Goal: Task Accomplishment & Management: Manage account settings

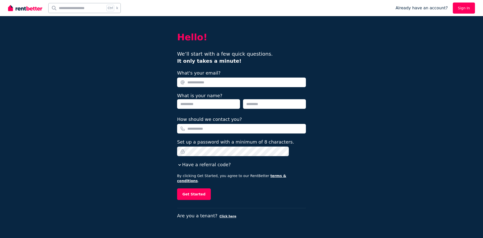
click at [467, 8] on link "Sign In" at bounding box center [464, 8] width 22 height 11
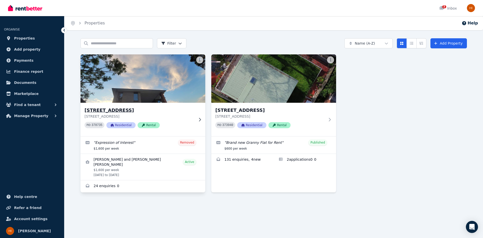
click at [173, 114] on p "[STREET_ADDRESS]" at bounding box center [140, 116] width 110 height 5
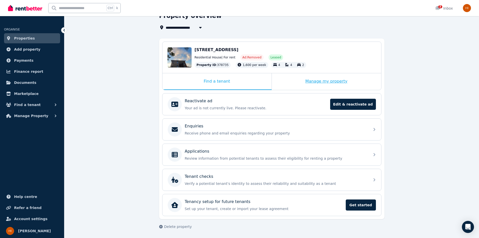
scroll to position [27, 0]
click at [336, 79] on div "Manage my property" at bounding box center [326, 81] width 109 height 17
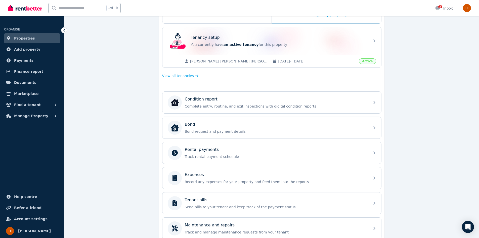
scroll to position [102, 0]
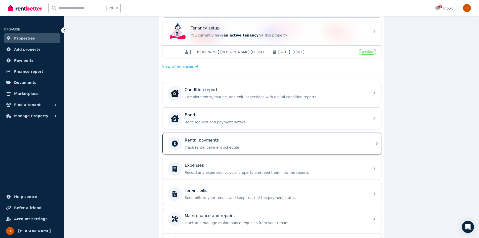
click at [341, 145] on p "Track rental payment schedule" at bounding box center [276, 147] width 182 height 5
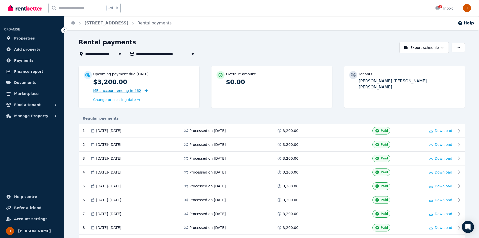
click at [101, 91] on span "MBL account ending in 462" at bounding box center [117, 91] width 48 height 4
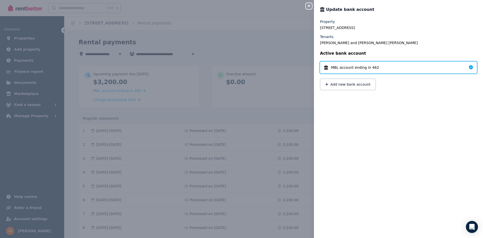
click at [308, 5] on icon "button" at bounding box center [309, 6] width 6 height 4
